Goal: Task Accomplishment & Management: Manage account settings

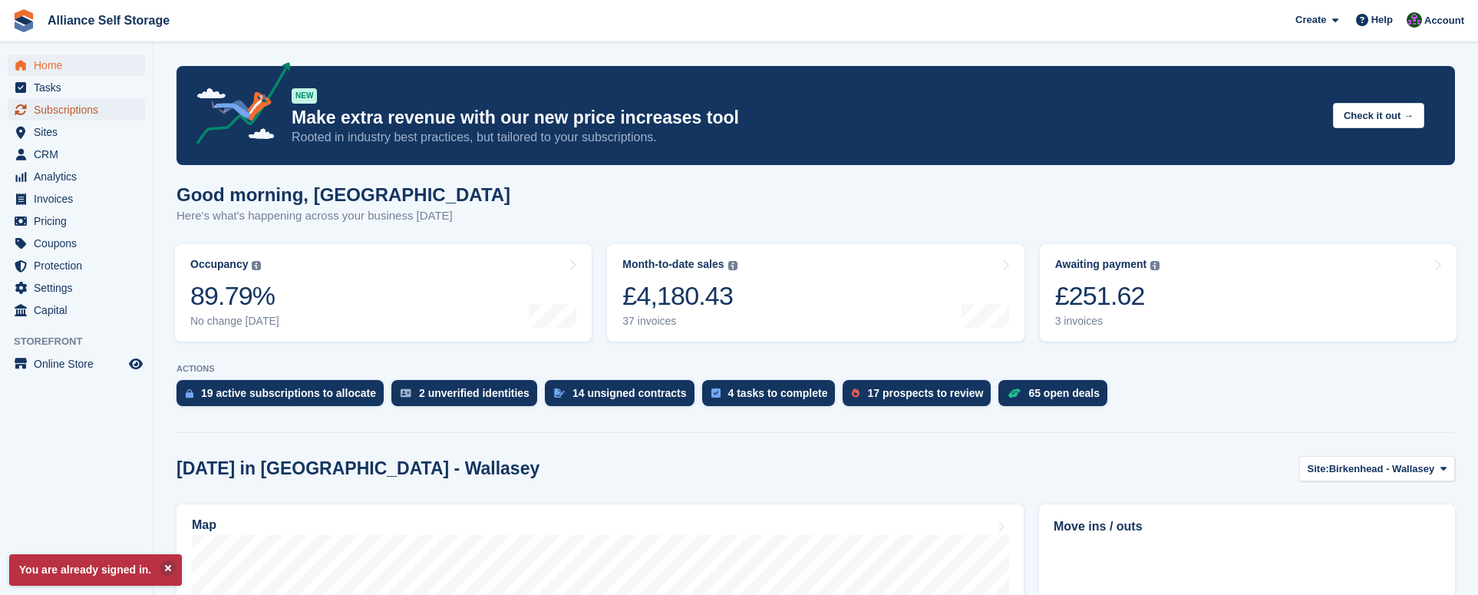
click at [59, 117] on span "Subscriptions" at bounding box center [80, 109] width 92 height 21
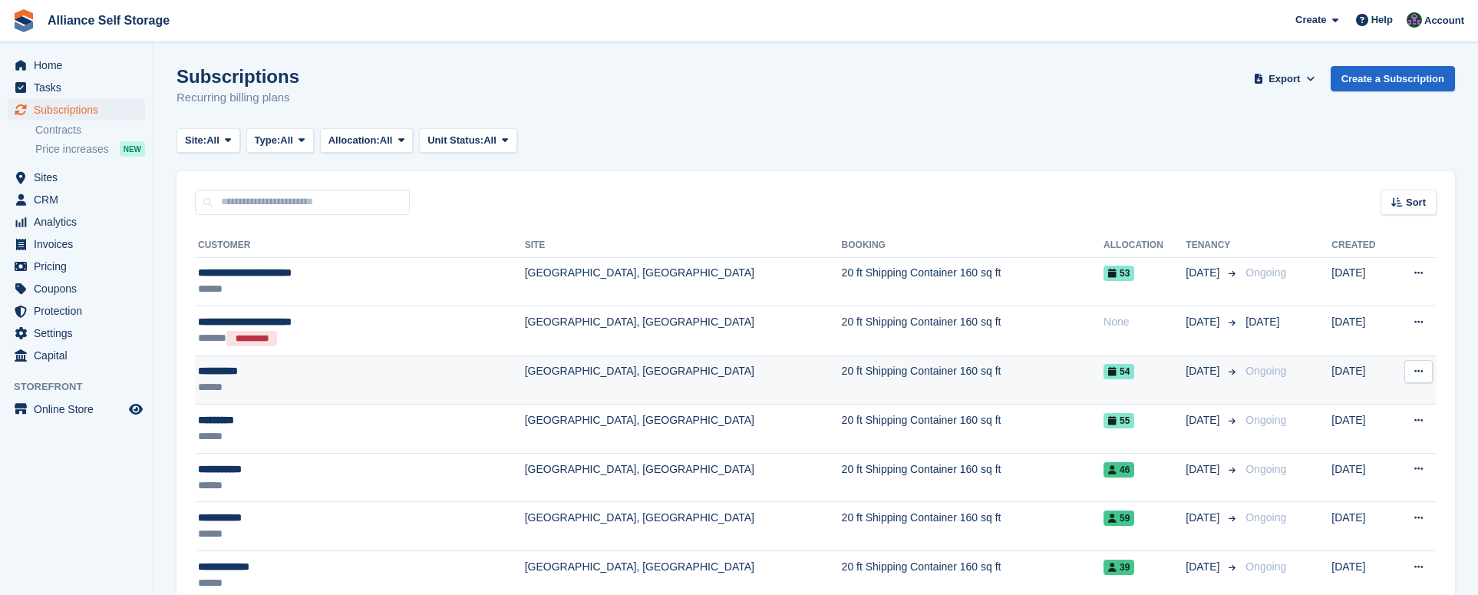
click at [560, 373] on td "[GEOGRAPHIC_DATA], [GEOGRAPHIC_DATA]" at bounding box center [683, 379] width 317 height 49
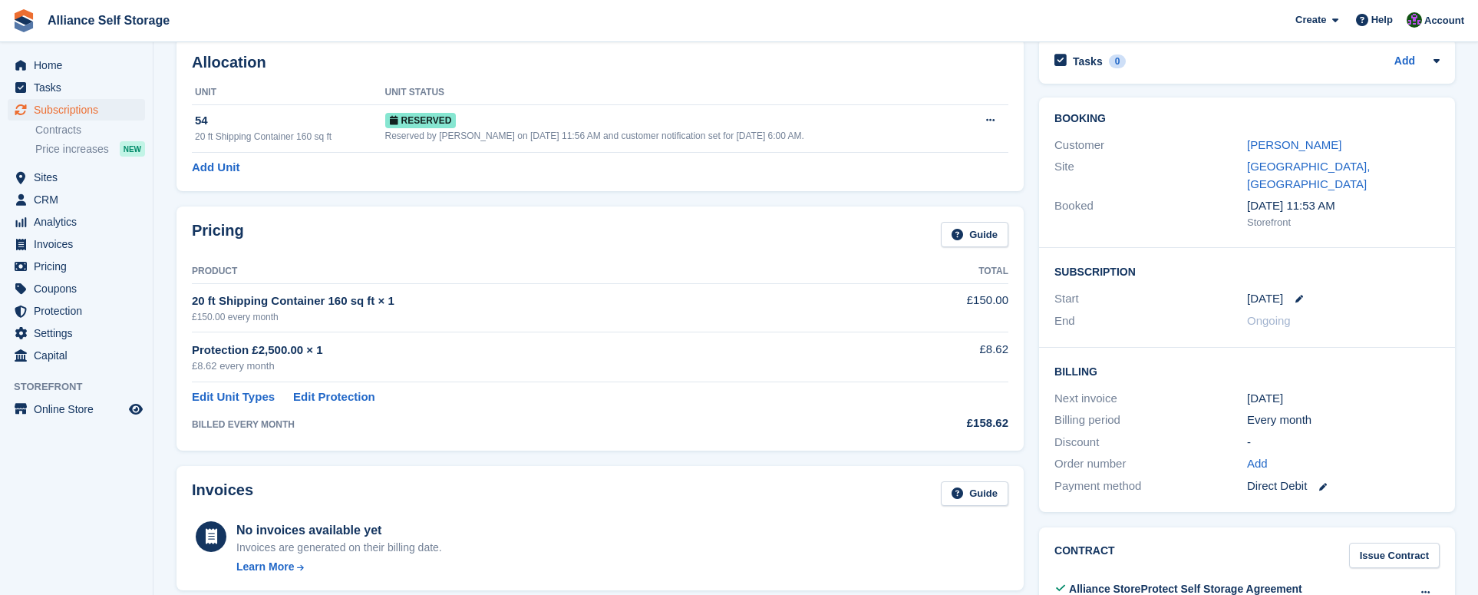
scroll to position [77, 0]
click at [1277, 146] on link "[PERSON_NAME]" at bounding box center [1294, 143] width 94 height 13
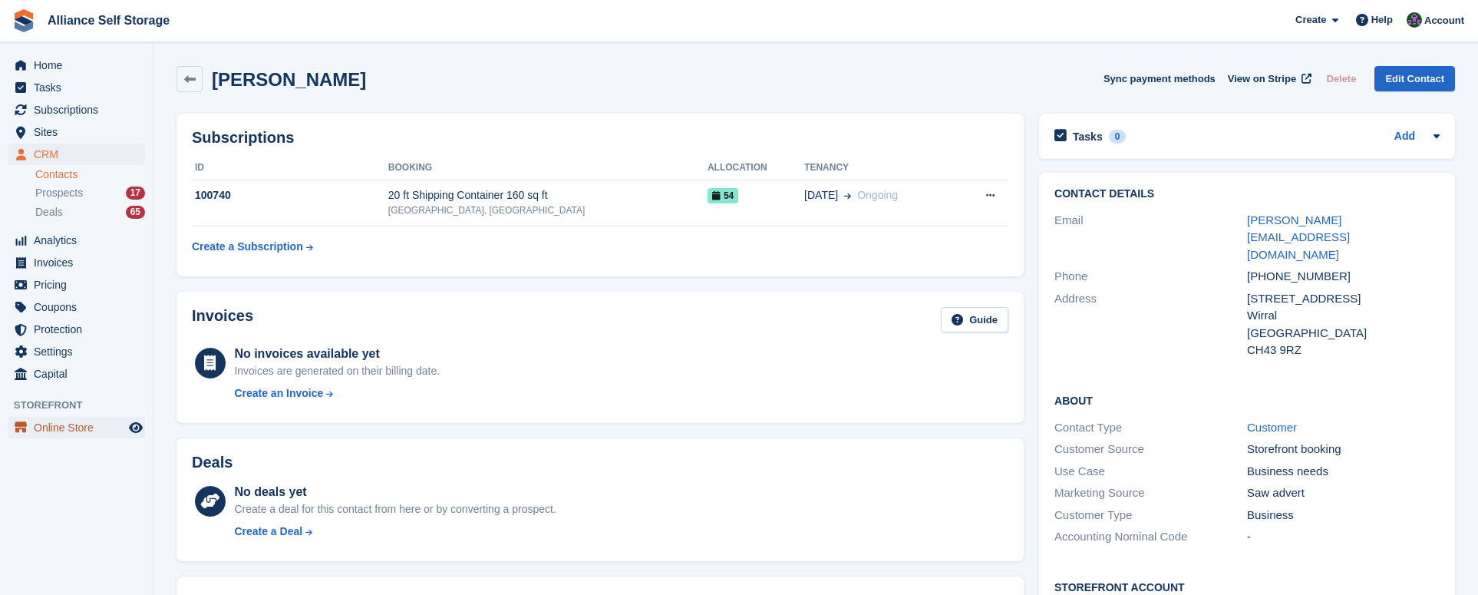
click at [88, 427] on span "Online Store" at bounding box center [80, 427] width 92 height 21
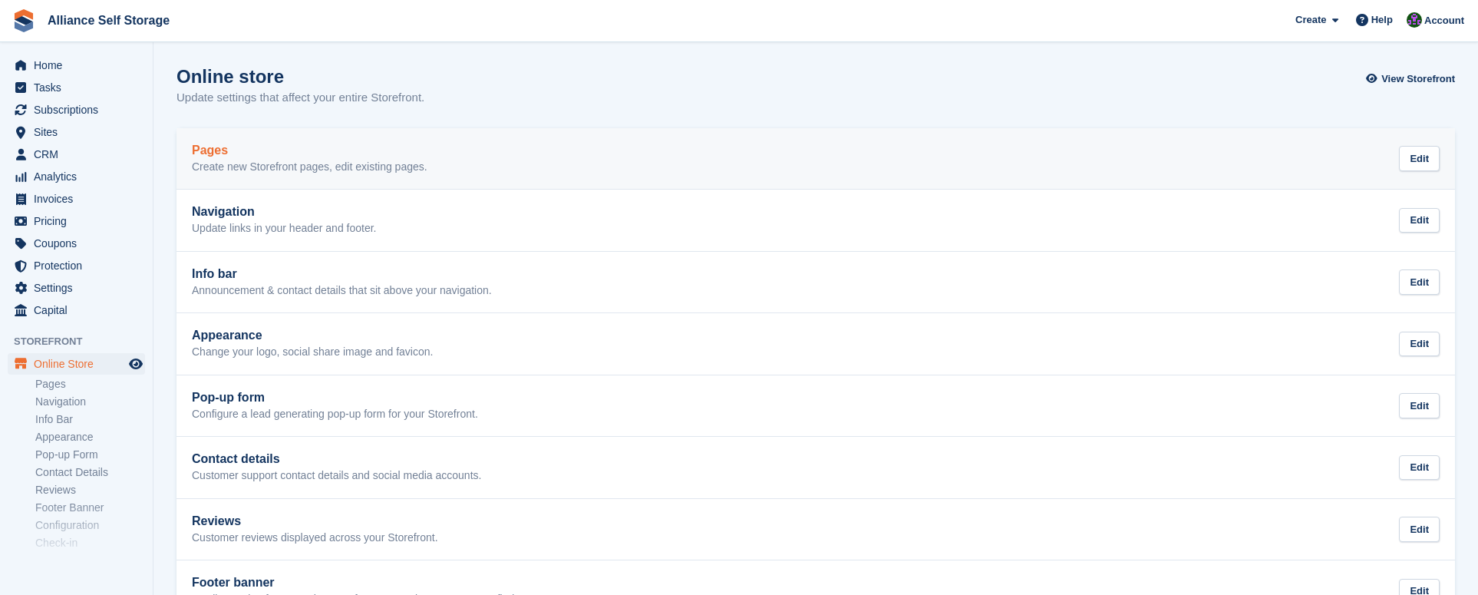
click at [517, 153] on div "Pages Create new Storefront pages, edit existing pages. Edit" at bounding box center [816, 158] width 1248 height 31
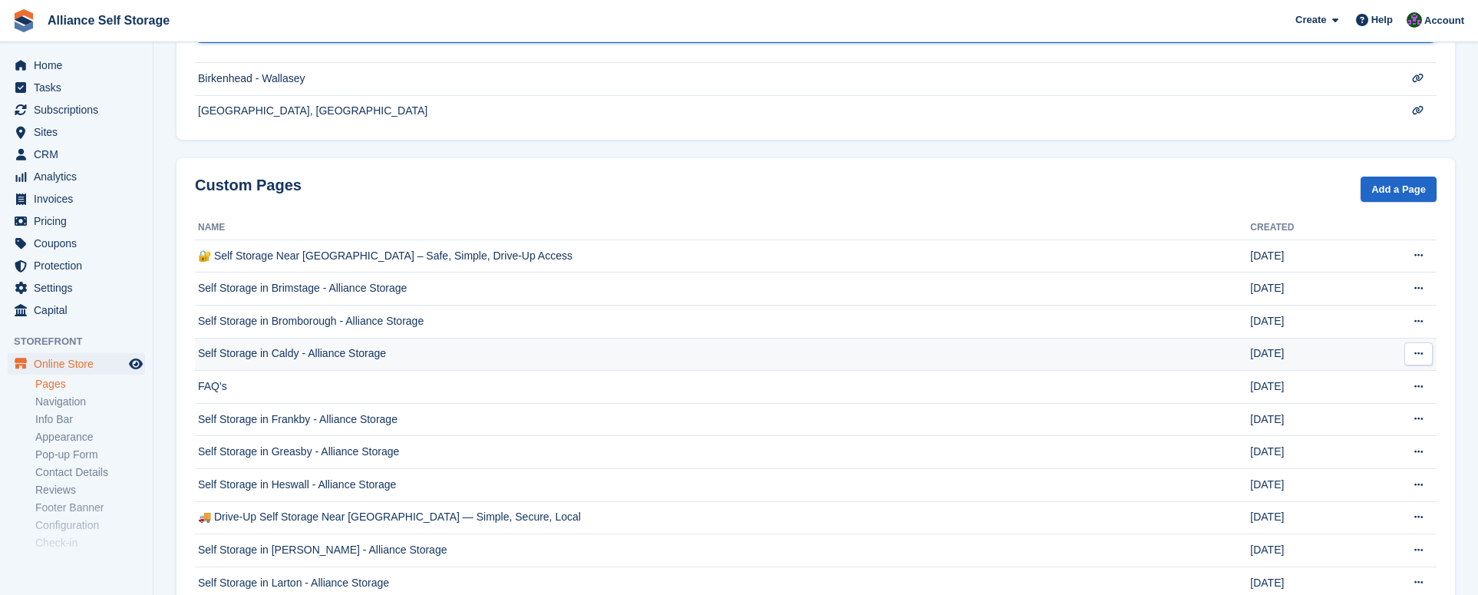
scroll to position [494, 0]
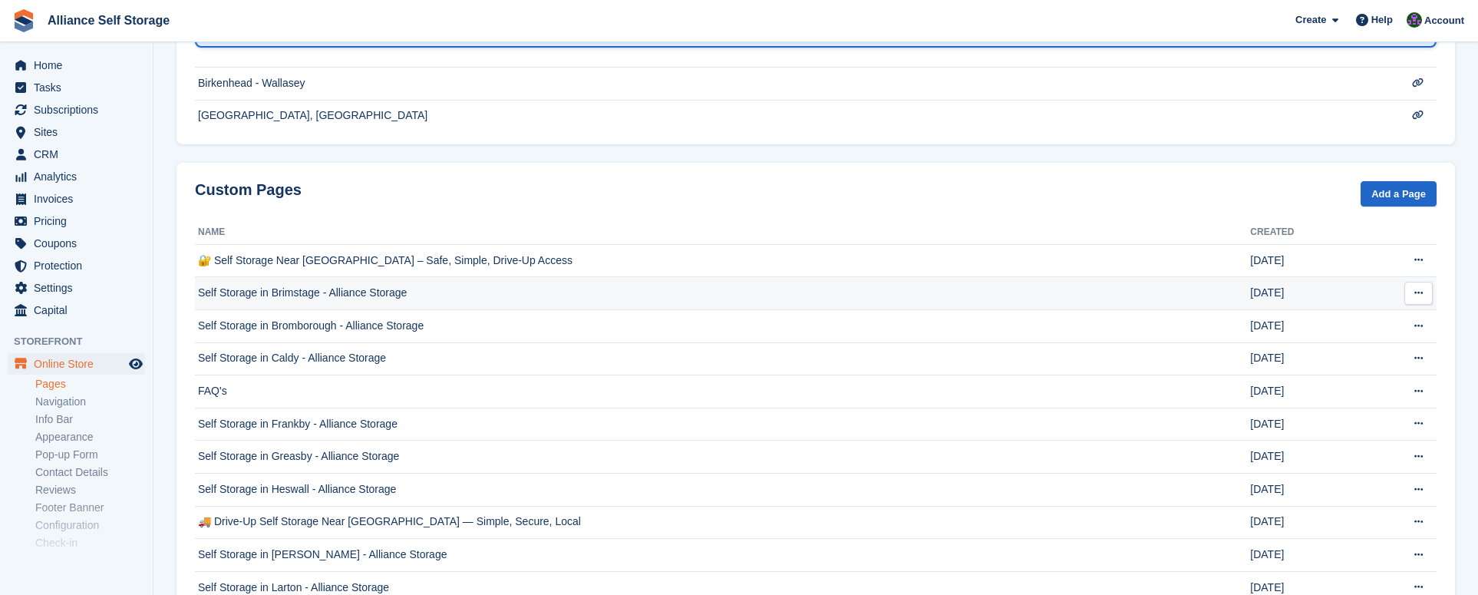
click at [543, 288] on td "Self Storage in Brimstage - Alliance Storage" at bounding box center [722, 293] width 1055 height 33
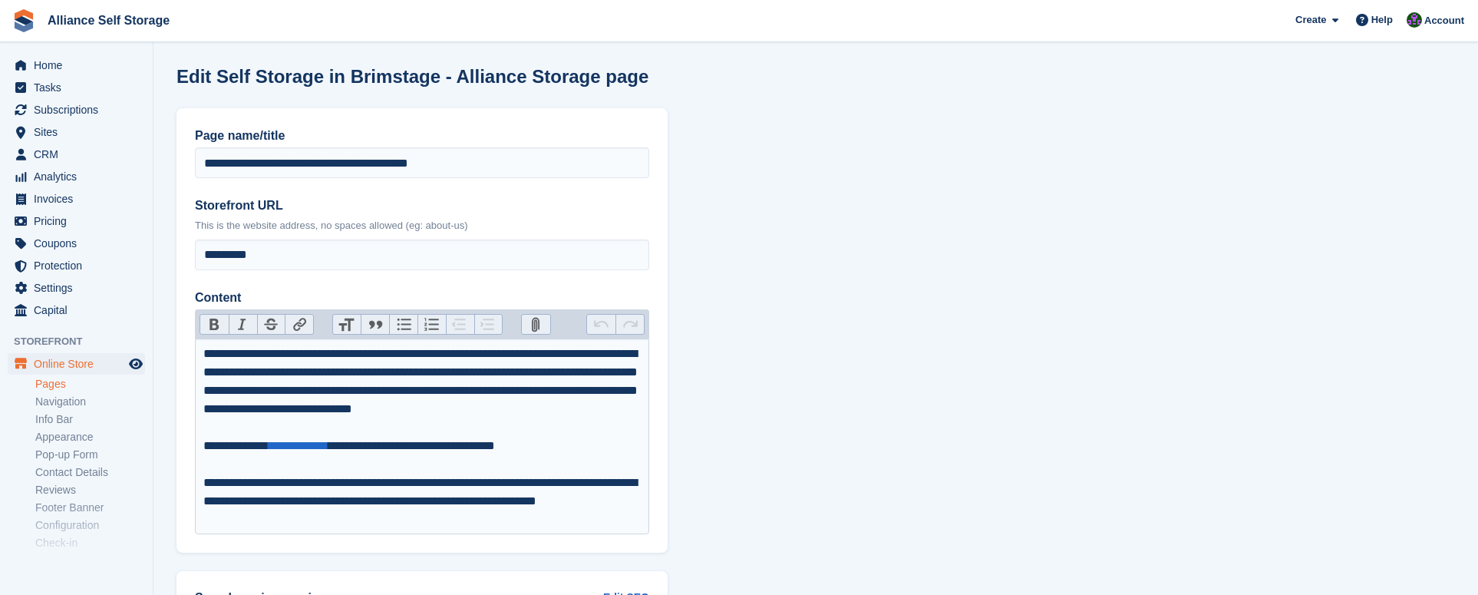
click at [54, 384] on link "Pages" at bounding box center [90, 384] width 110 height 15
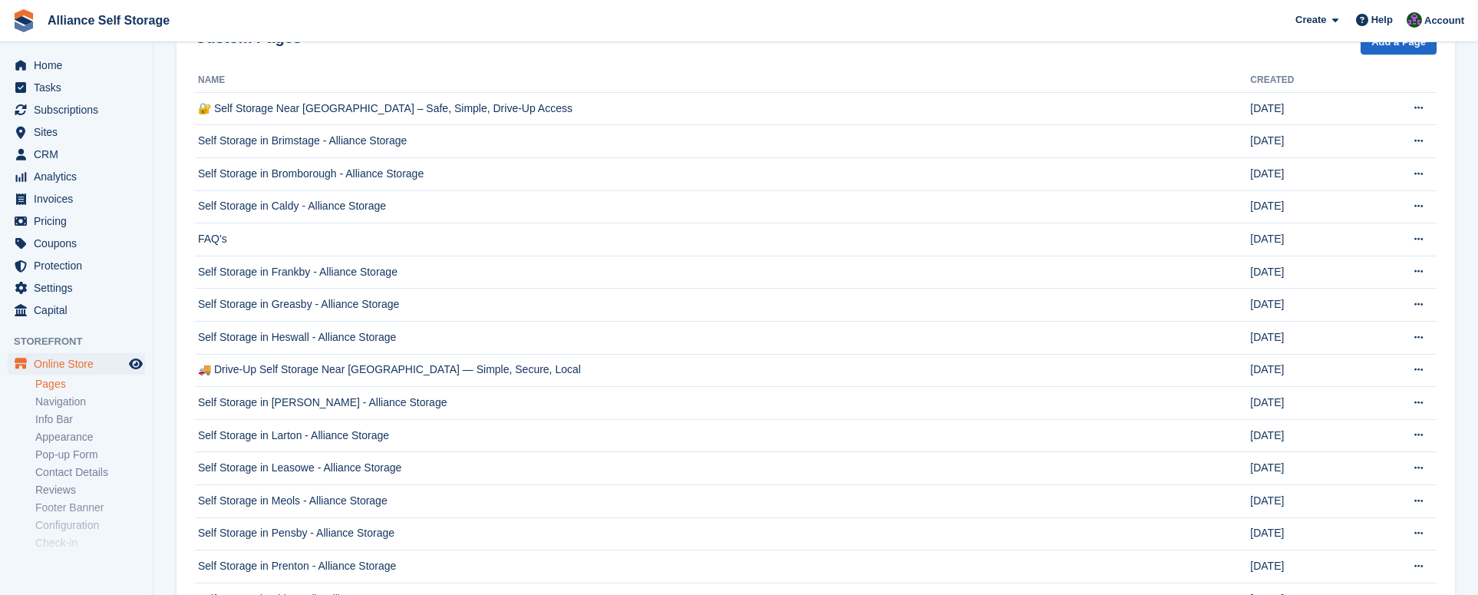
scroll to position [691, 0]
